Goal: Go to known website: Go to known website

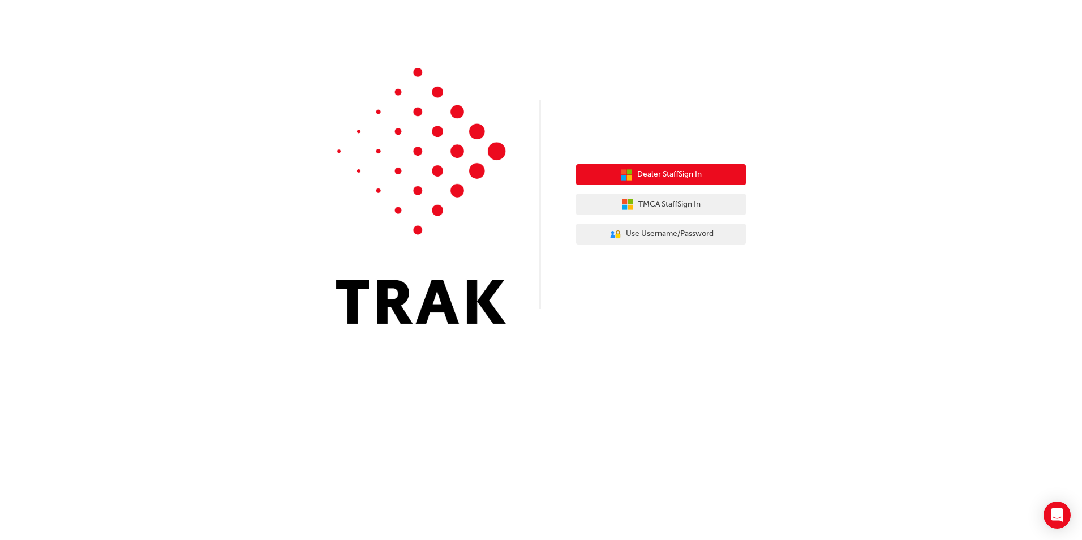
click at [668, 178] on span "Dealer Staff Sign In" at bounding box center [669, 174] width 65 height 13
